Goal: Transaction & Acquisition: Book appointment/travel/reservation

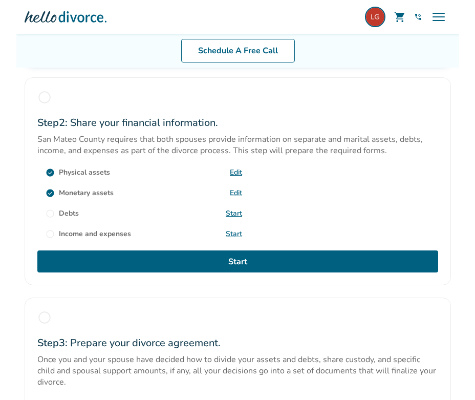
scroll to position [356, 0]
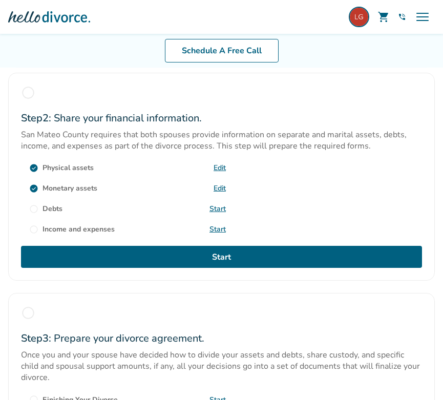
click at [217, 206] on link "Start" at bounding box center [217, 209] width 16 height 10
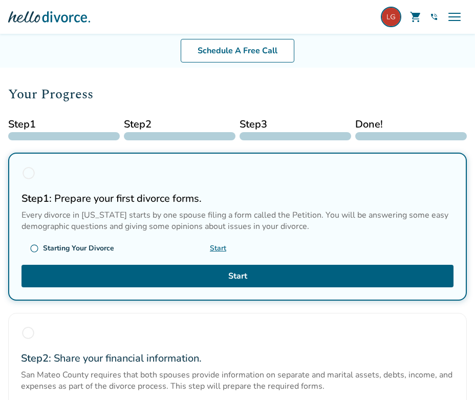
scroll to position [75, 0]
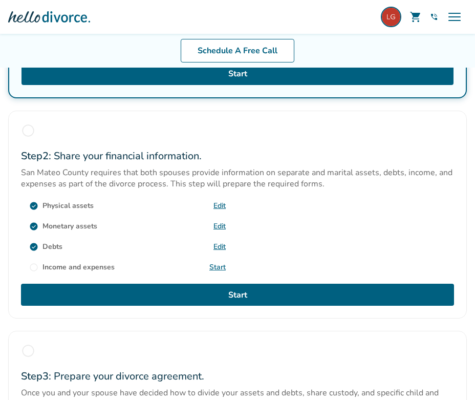
scroll to position [320, 0]
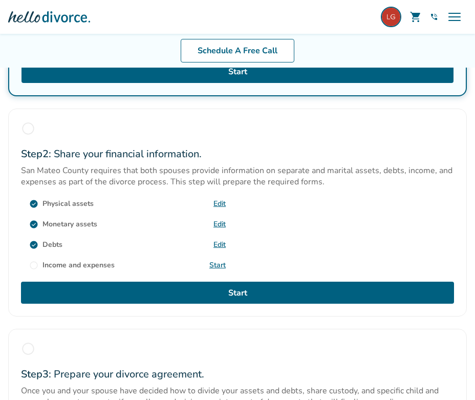
click at [220, 201] on link "Edit" at bounding box center [219, 204] width 12 height 10
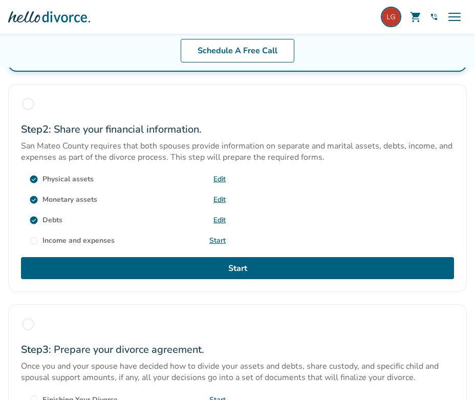
scroll to position [345, 0]
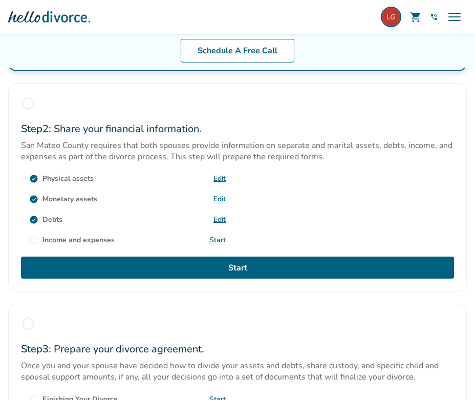
click at [217, 215] on link "Edit" at bounding box center [219, 219] width 12 height 10
click at [219, 177] on link "Edit" at bounding box center [219, 178] width 12 height 10
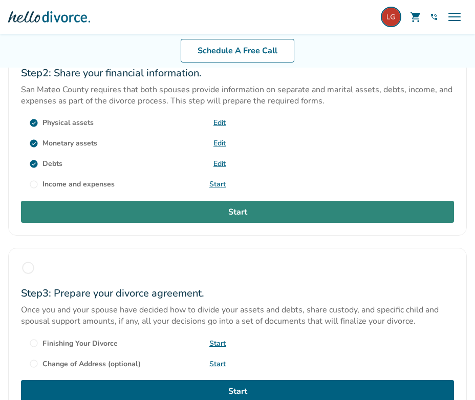
scroll to position [391, 0]
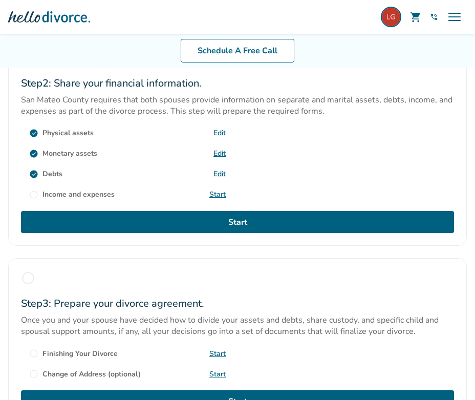
click at [217, 191] on link "Start" at bounding box center [217, 194] width 16 height 10
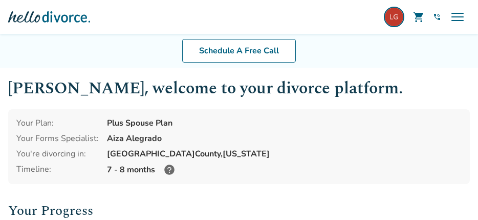
click at [396, 17] on img at bounding box center [394, 17] width 20 height 20
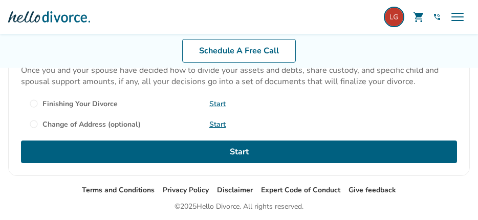
scroll to position [637, 0]
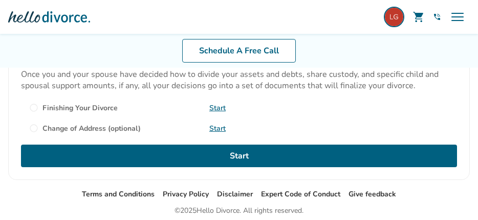
click at [457, 16] on span "menu" at bounding box center [457, 17] width 16 height 16
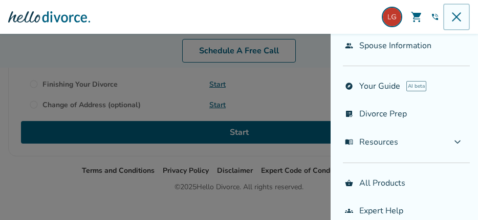
scroll to position [661, 0]
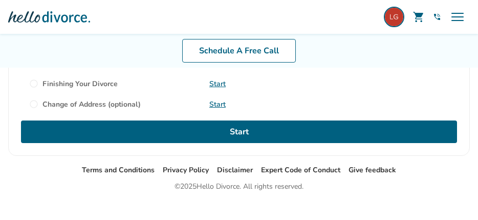
click at [236, 10] on div "Schedule A Free Info Call [PERSON_NAME]-Ratchev shopping_cart phone_in_talk Get…" at bounding box center [239, 17] width 462 height 25
